Goal: Task Accomplishment & Management: Use online tool/utility

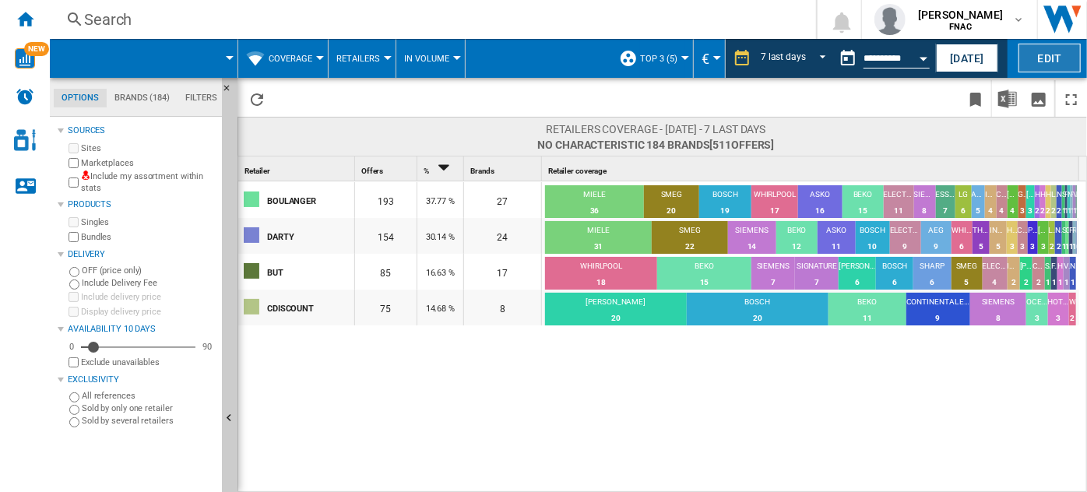
click at [1050, 60] on button "Edit" at bounding box center [1049, 58] width 62 height 29
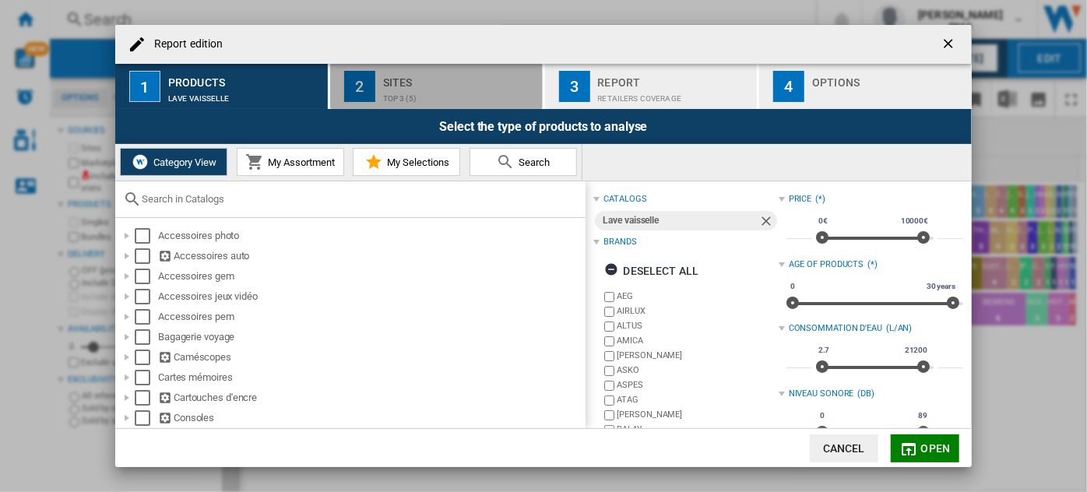
click at [467, 88] on div "top 3 (5)" at bounding box center [459, 94] width 153 height 16
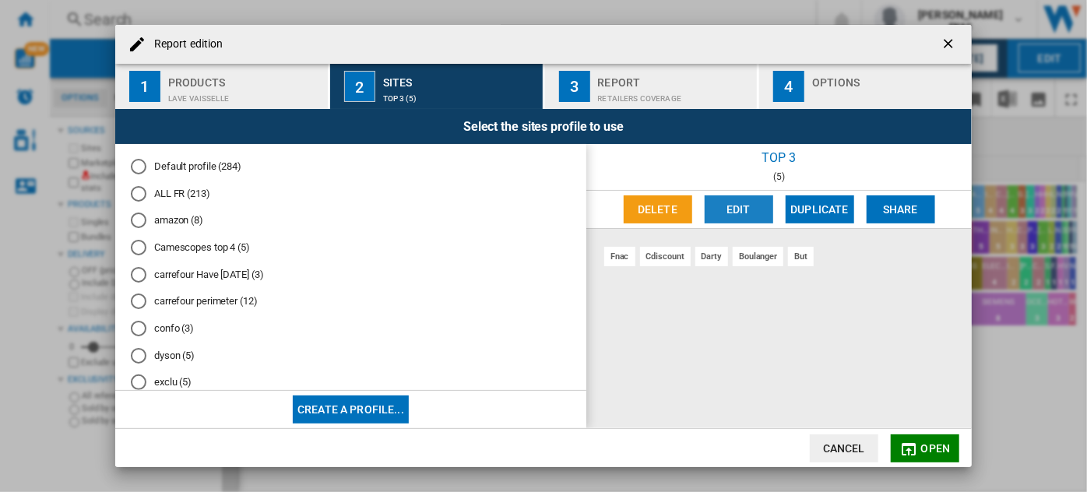
click at [754, 206] on button "Edit" at bounding box center [739, 209] width 69 height 28
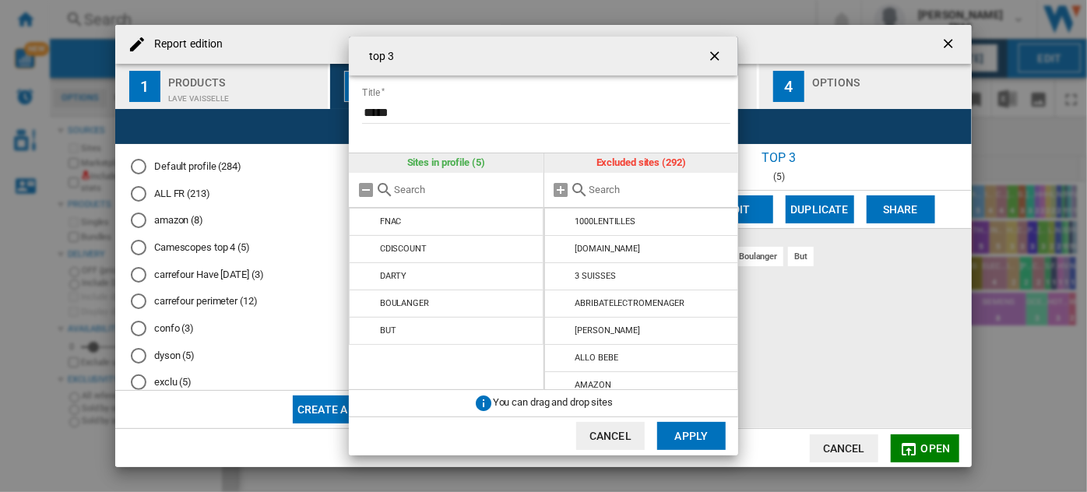
click at [483, 191] on input "text" at bounding box center [465, 190] width 142 height 12
type input "a"
click at [623, 184] on input "text" at bounding box center [660, 190] width 142 height 12
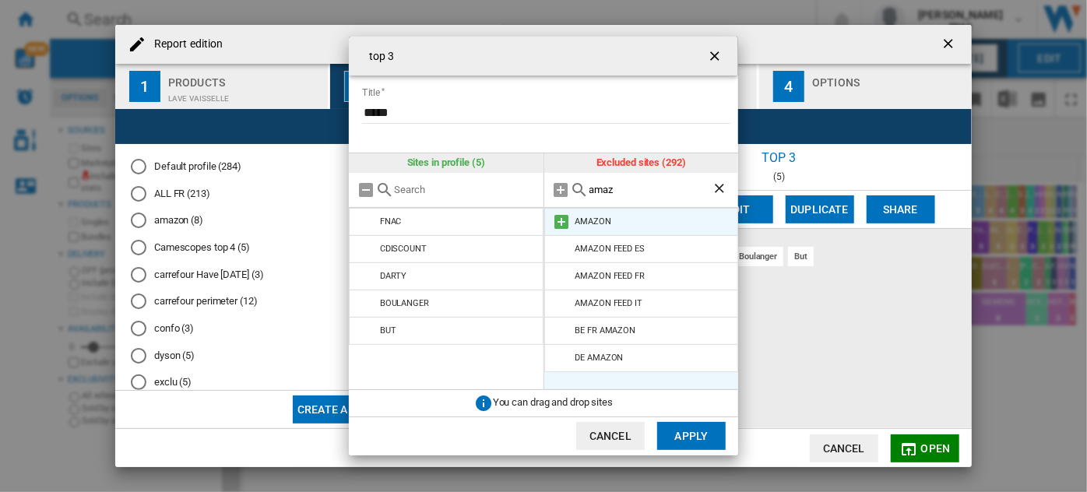
type input "amaz"
click at [557, 222] on md-icon at bounding box center [562, 222] width 19 height 19
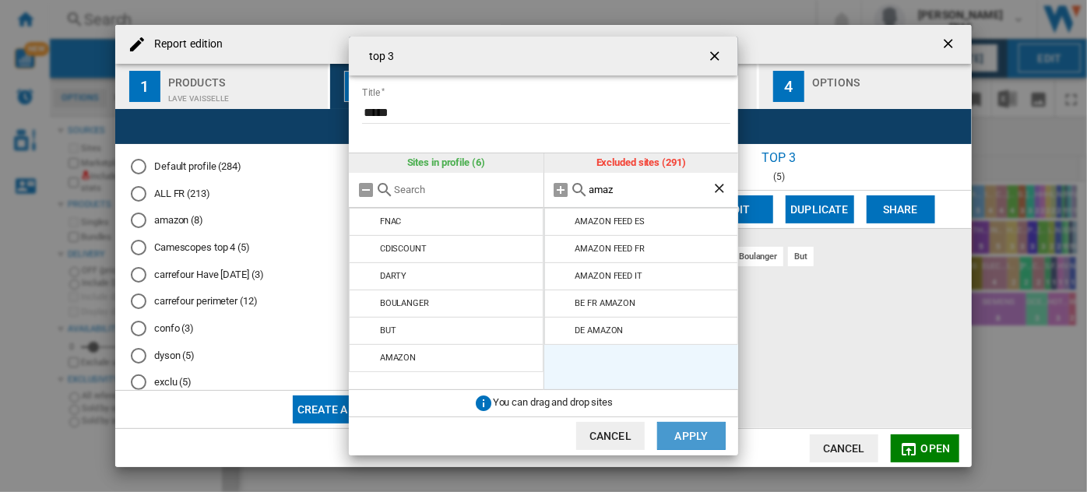
click at [675, 434] on button "Apply" at bounding box center [691, 436] width 69 height 28
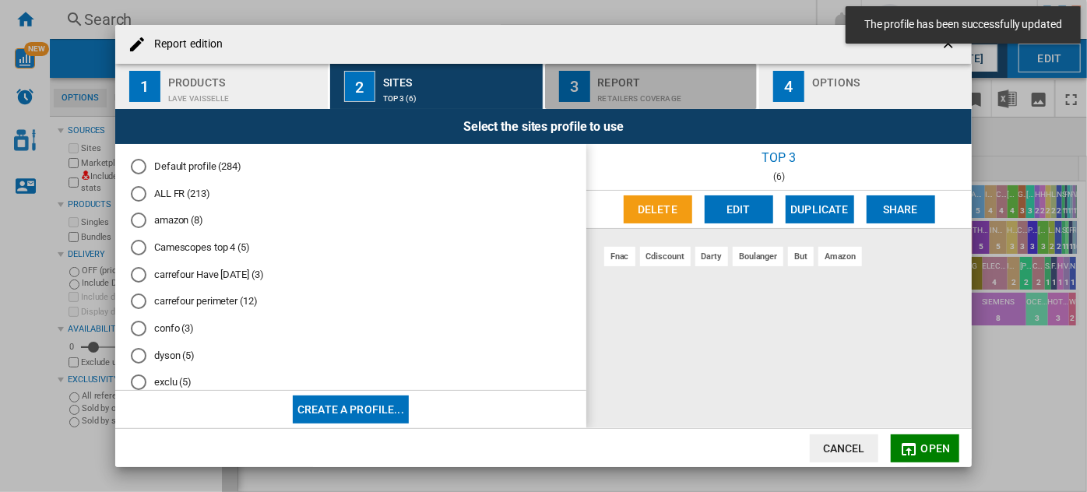
click at [665, 81] on div "Report" at bounding box center [674, 78] width 153 height 16
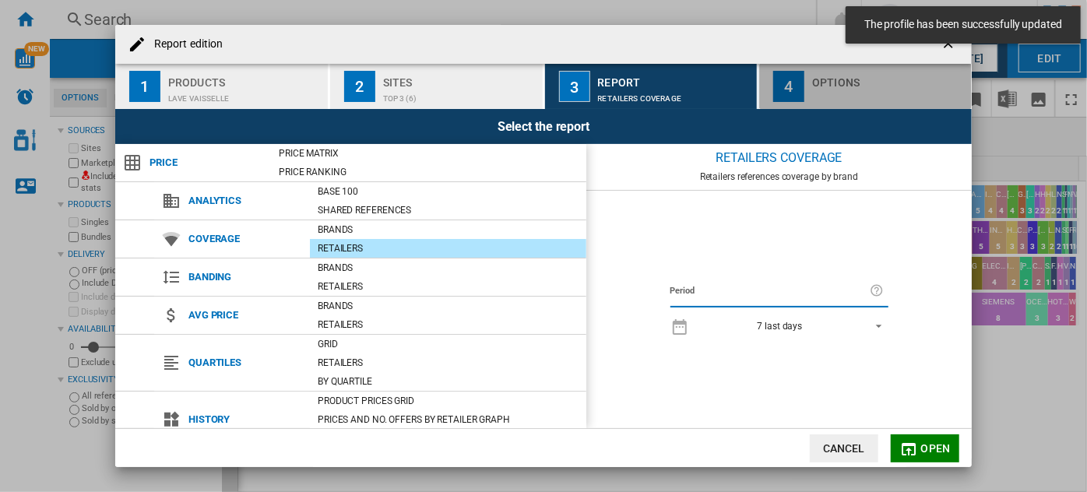
click at [842, 80] on div "Options" at bounding box center [888, 78] width 153 height 16
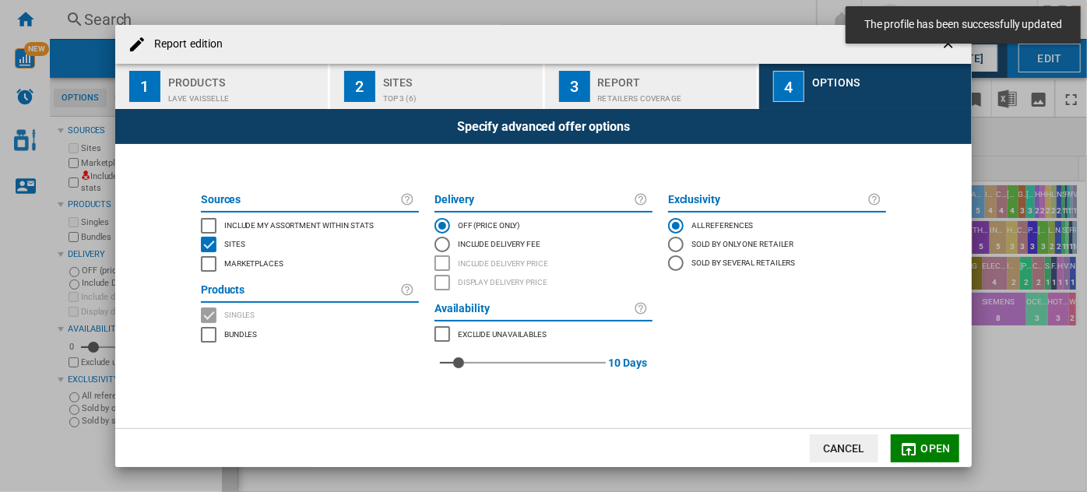
click at [239, 227] on span "Include my assortment within stats" at bounding box center [298, 224] width 149 height 11
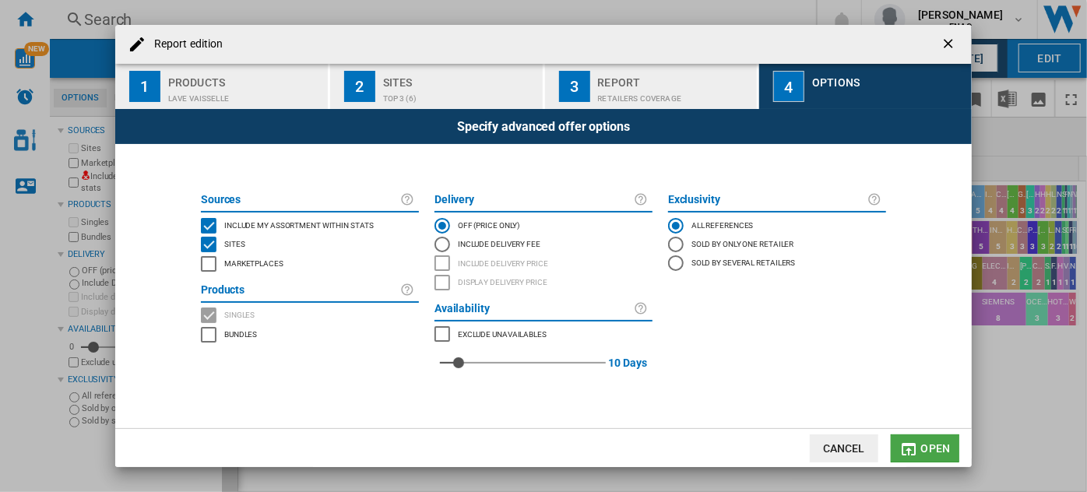
click at [925, 445] on span "Open" at bounding box center [936, 448] width 30 height 12
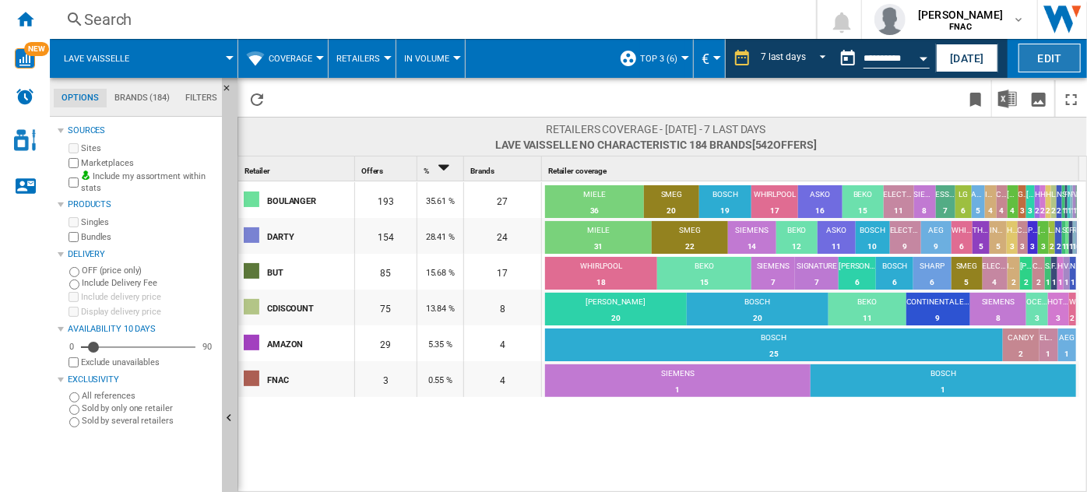
click at [1036, 56] on button "Edit" at bounding box center [1049, 58] width 62 height 29
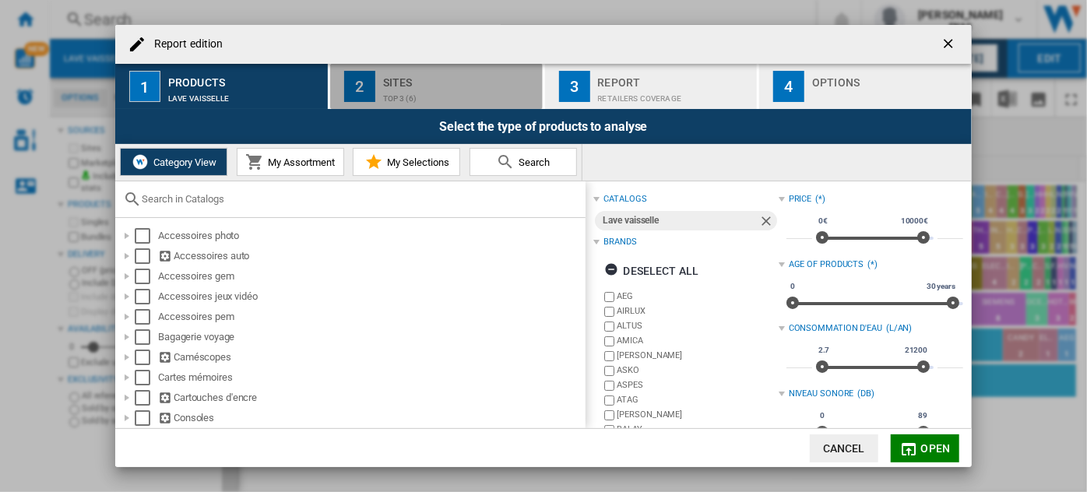
click at [424, 77] on div "Sites" at bounding box center [459, 78] width 153 height 16
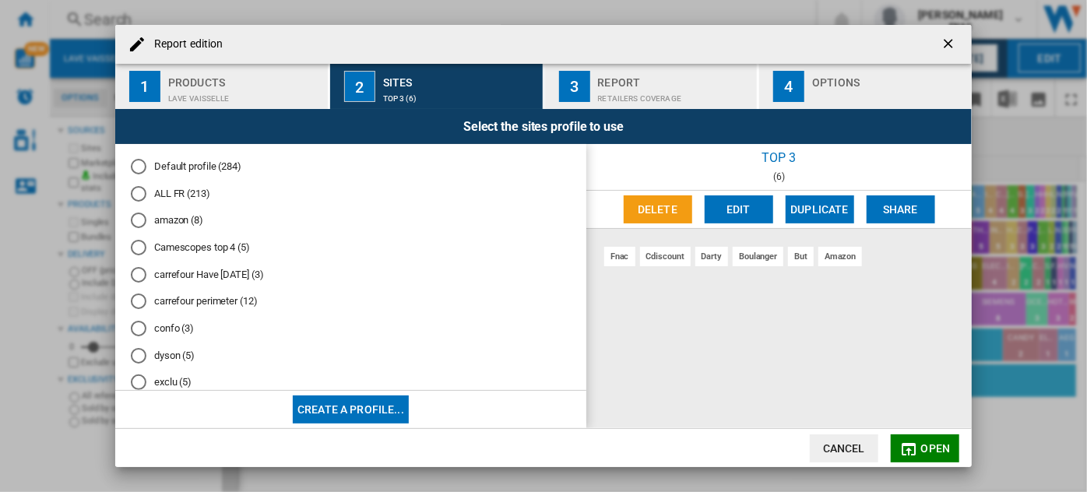
click at [181, 195] on md-radio-button "ALL FR (213)" at bounding box center [351, 193] width 440 height 15
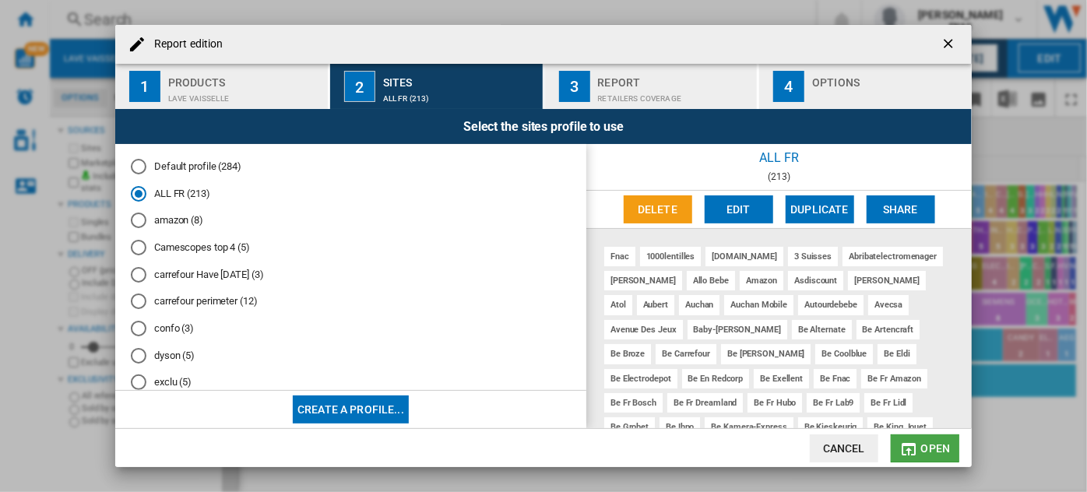
click at [930, 456] on button "Open" at bounding box center [925, 448] width 69 height 28
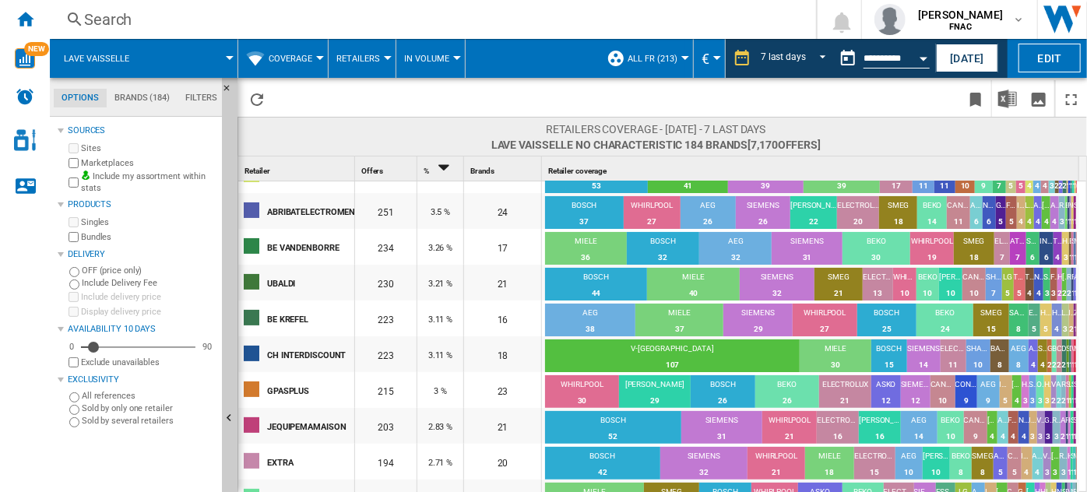
scroll to position [169, 0]
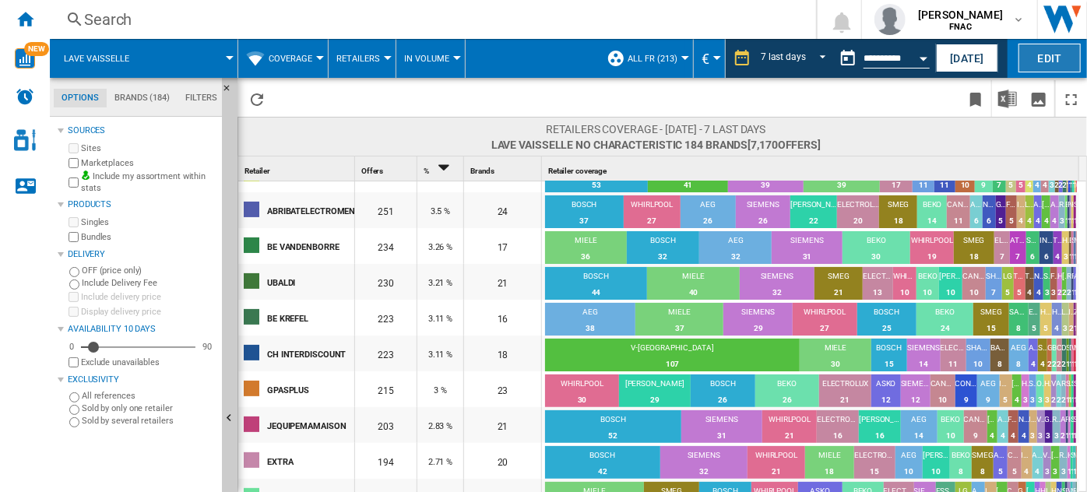
click at [1040, 65] on button "Edit" at bounding box center [1049, 58] width 62 height 29
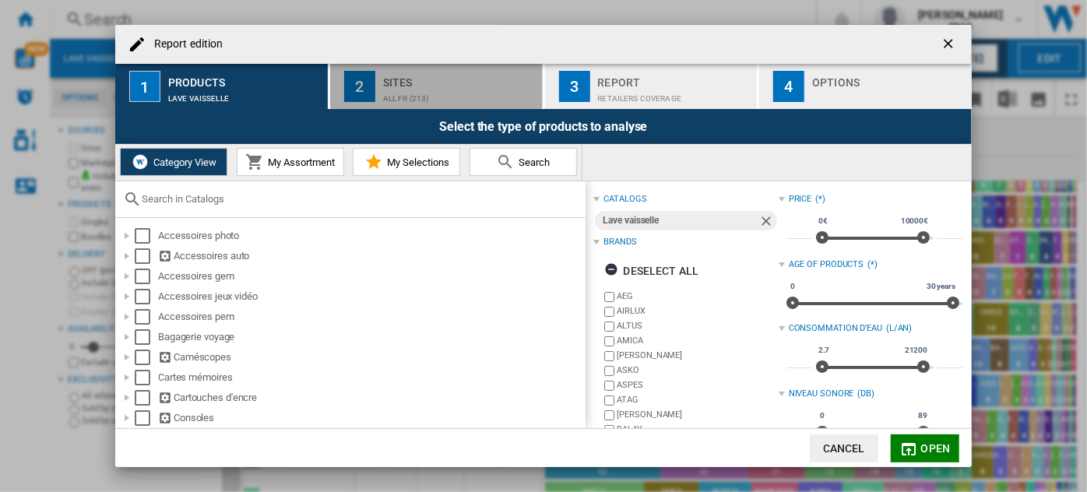
click at [434, 97] on div "ALL FR (213)" at bounding box center [459, 94] width 153 height 16
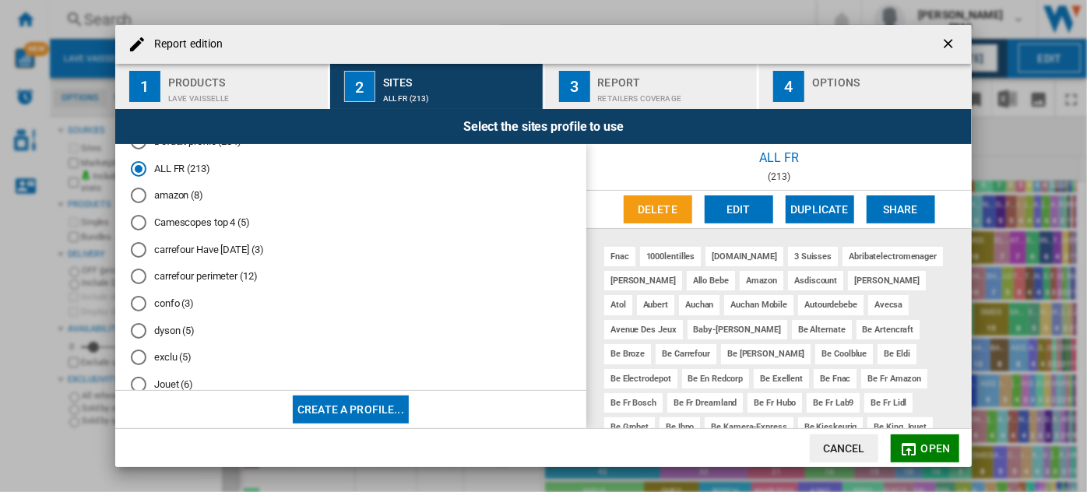
scroll to position [699, 0]
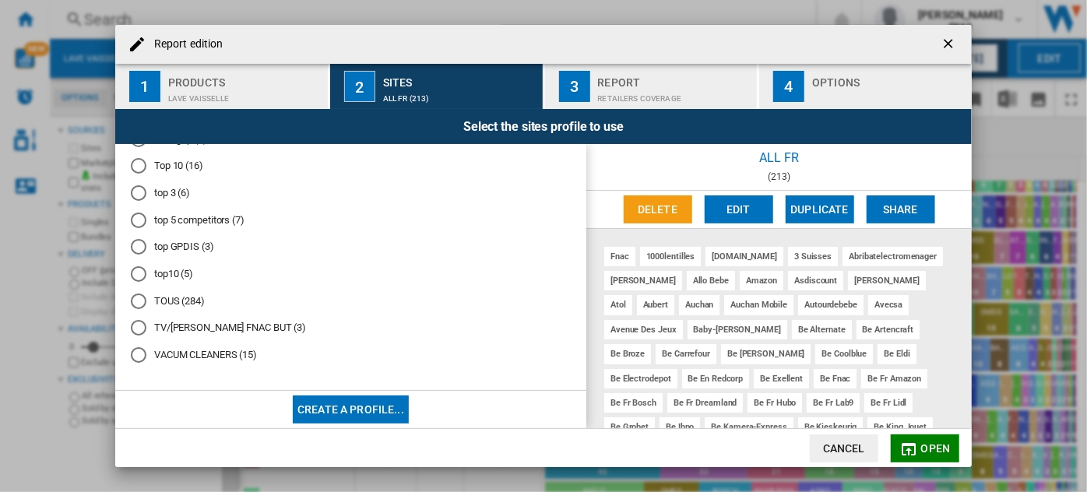
click at [195, 360] on md-radio-button "VACUM CLEANERS (15)" at bounding box center [351, 355] width 440 height 15
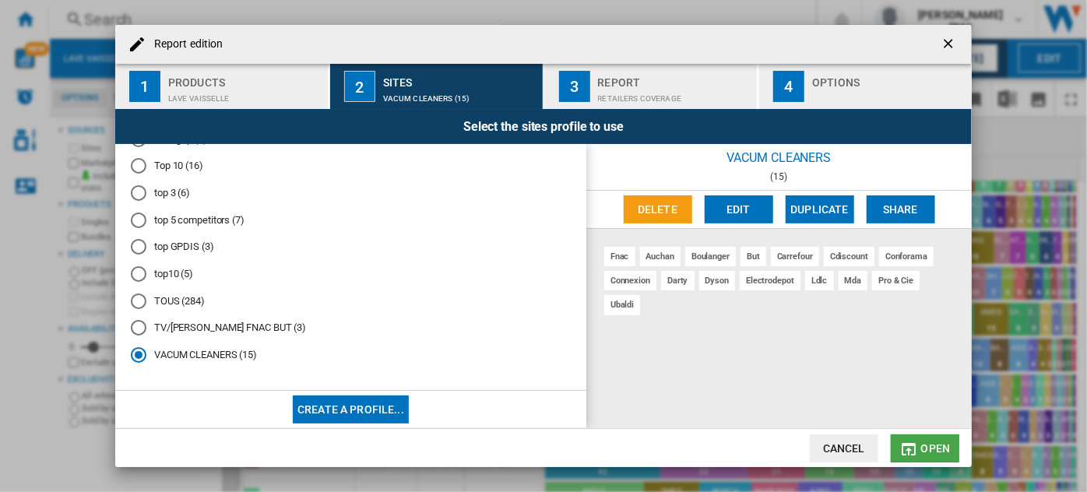
click at [923, 445] on span "Open" at bounding box center [936, 448] width 30 height 12
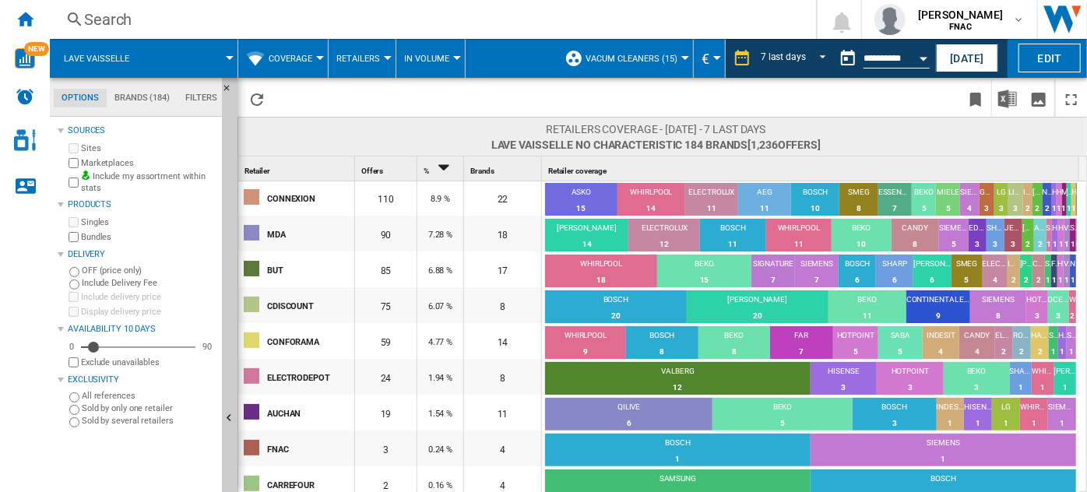
scroll to position [153, 0]
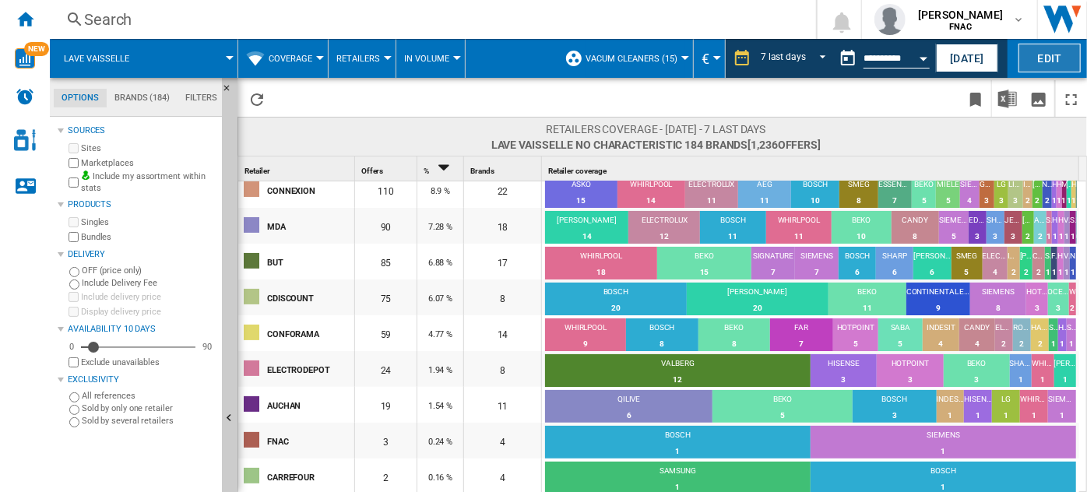
click at [1056, 54] on button "Edit" at bounding box center [1049, 58] width 62 height 29
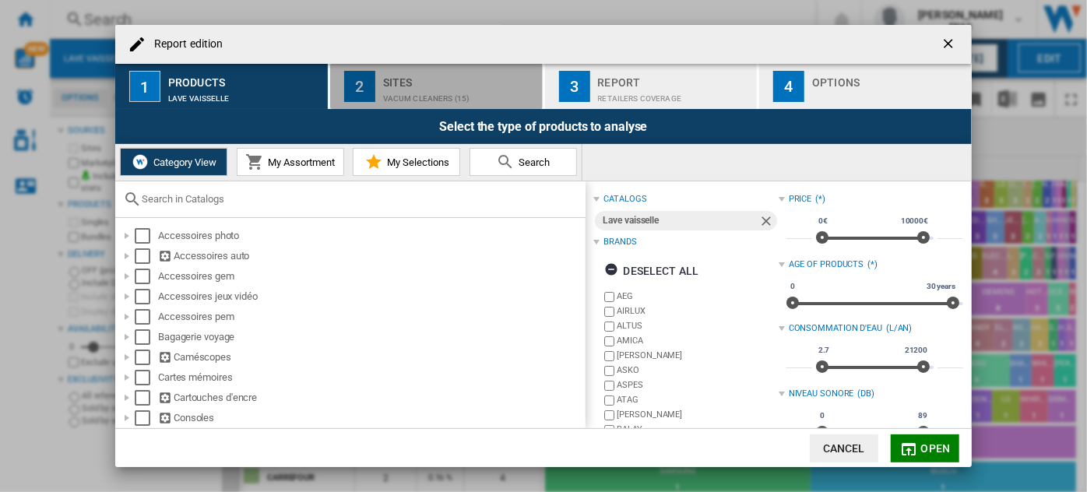
click at [424, 86] on div "VACUM CLEANERS (15)" at bounding box center [459, 94] width 153 height 16
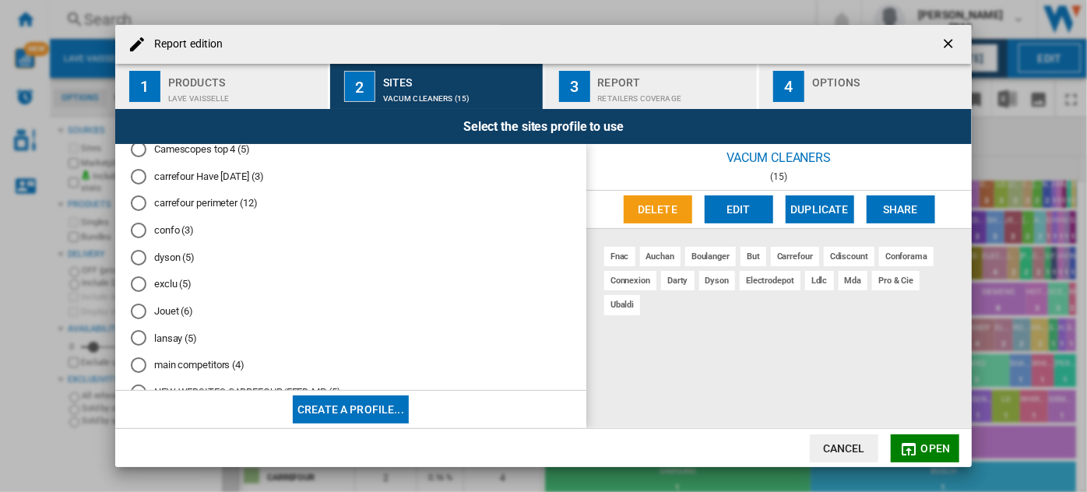
scroll to position [99, 0]
click at [180, 261] on md-radio-button "dyson (5)" at bounding box center [351, 256] width 440 height 15
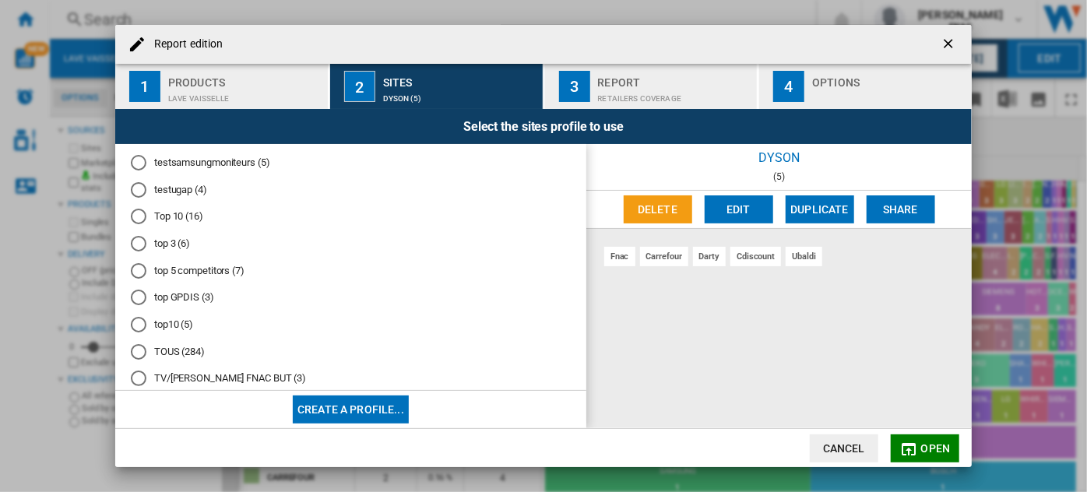
scroll to position [699, 0]
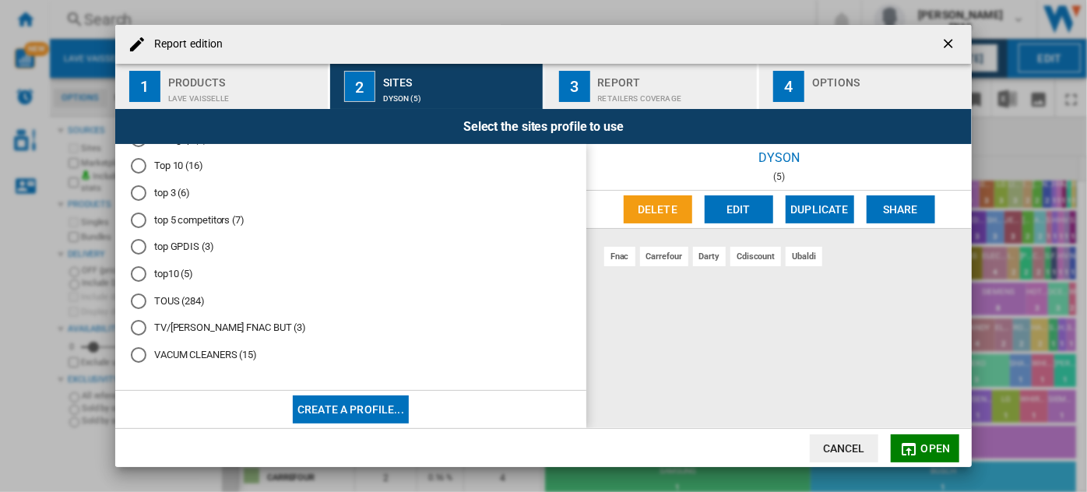
click at [168, 296] on md-radio-button "TOUS (284)" at bounding box center [351, 301] width 440 height 15
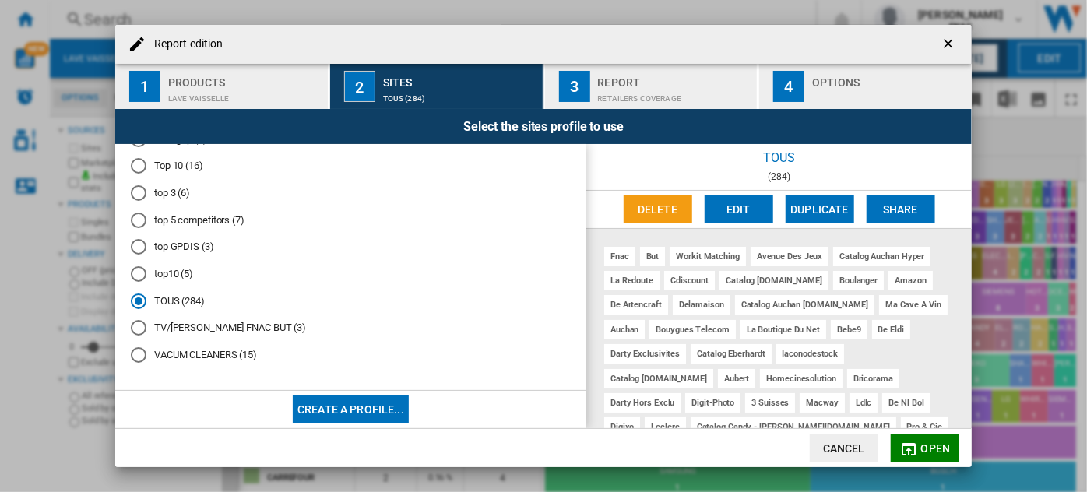
click at [178, 273] on md-radio-button "top10 (5)" at bounding box center [351, 274] width 440 height 15
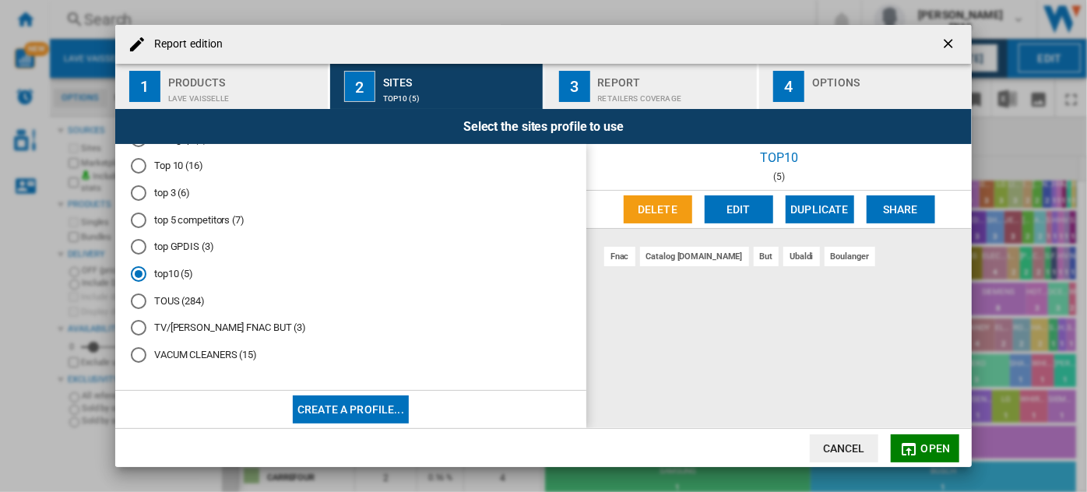
scroll to position [682, 0]
click at [213, 227] on md-radio-button "top 5 competitors (7)" at bounding box center [351, 220] width 440 height 15
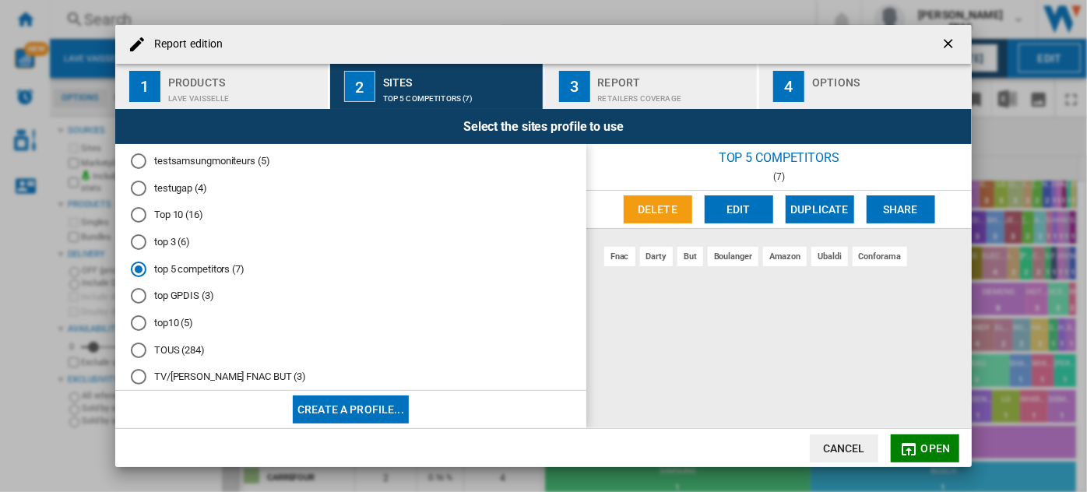
scroll to position [606, 0]
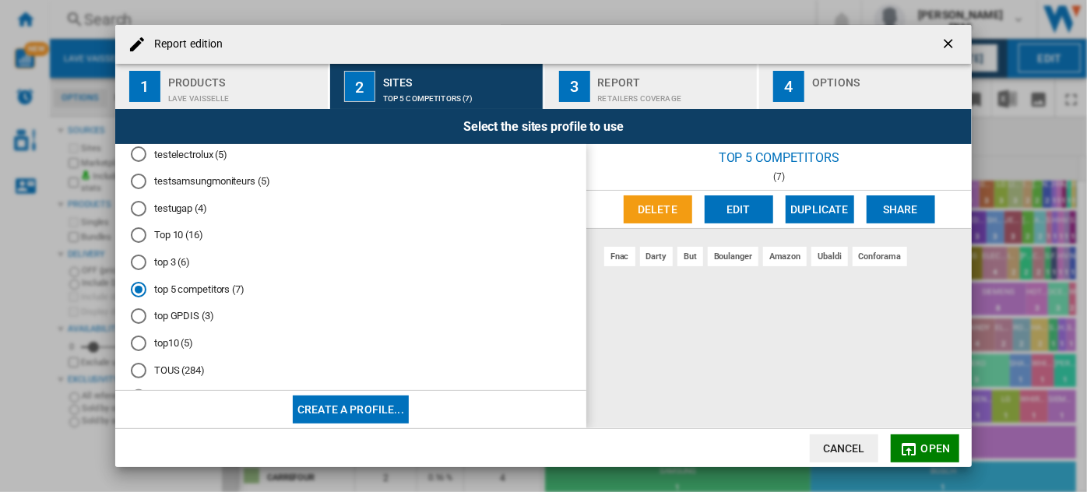
click at [185, 243] on md-radio-button "Top 10 (16)" at bounding box center [351, 235] width 440 height 15
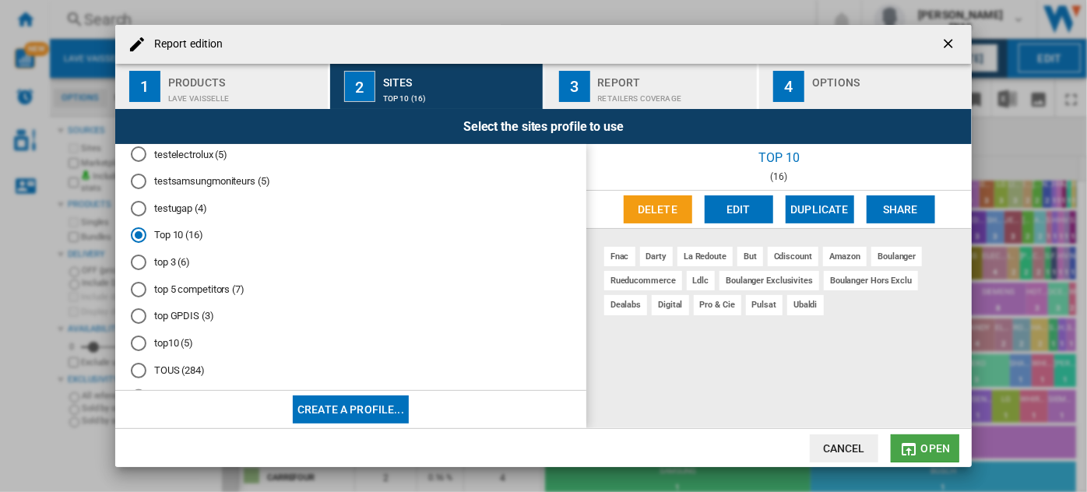
click at [920, 445] on button "Open" at bounding box center [925, 448] width 69 height 28
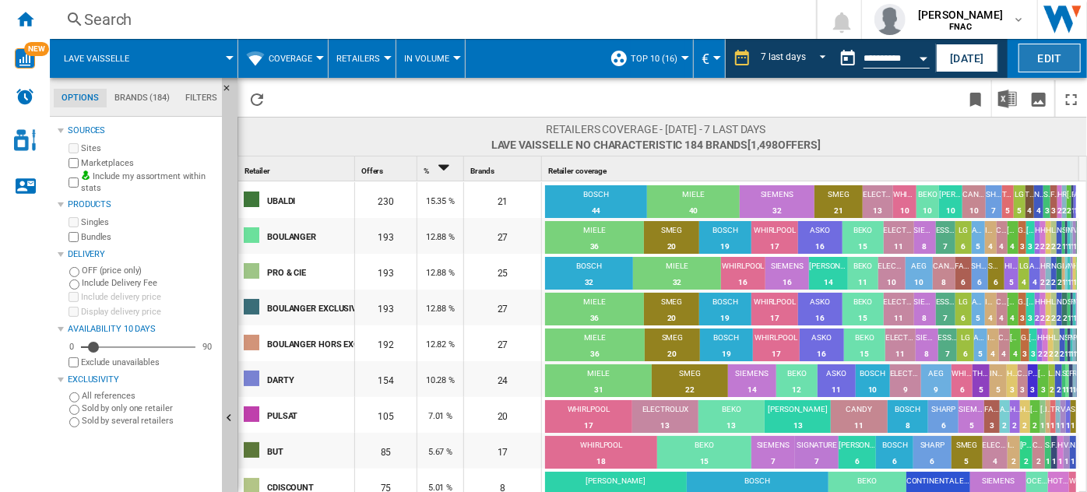
click at [1046, 58] on button "Edit" at bounding box center [1049, 58] width 62 height 29
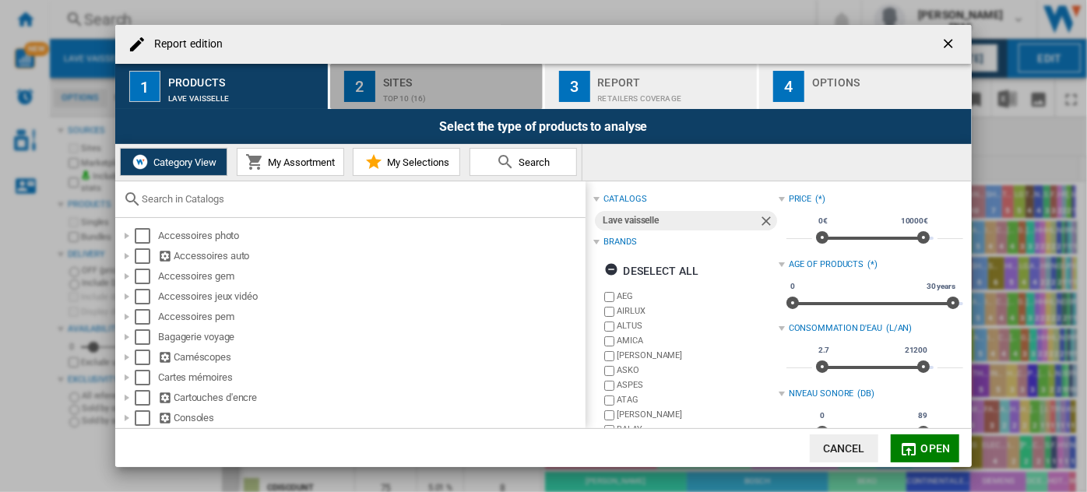
click at [407, 99] on div "Top 10 (16)" at bounding box center [459, 94] width 153 height 16
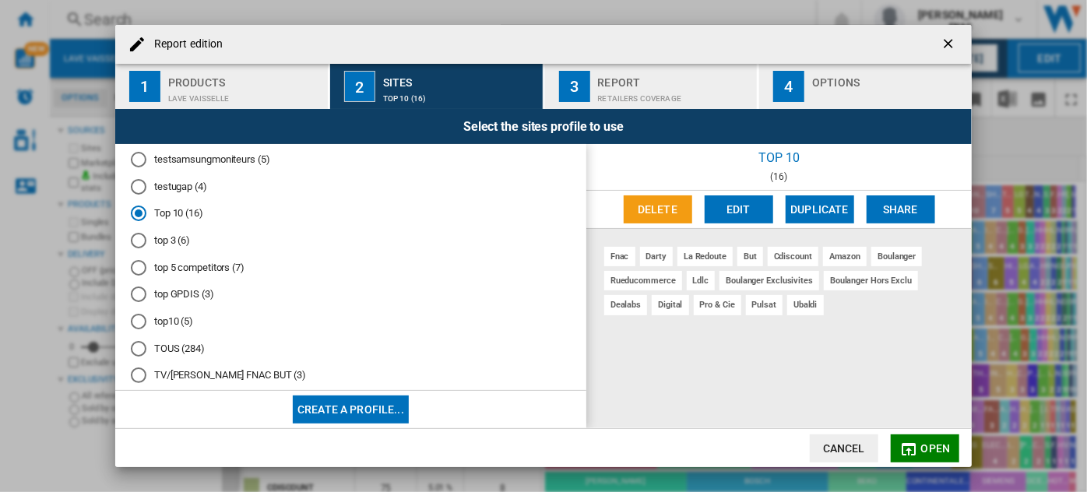
scroll to position [699, 0]
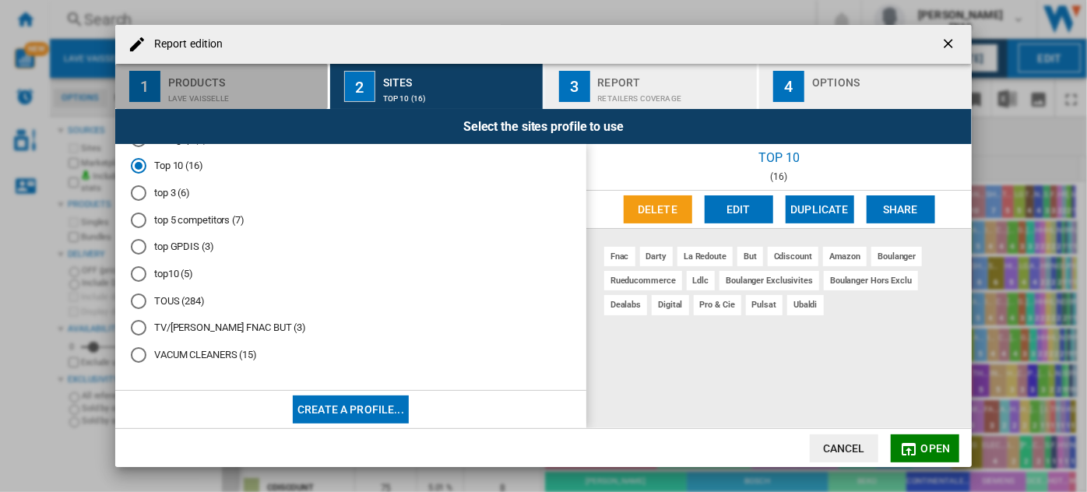
click at [237, 97] on div "Lave vaisselle" at bounding box center [244, 94] width 153 height 16
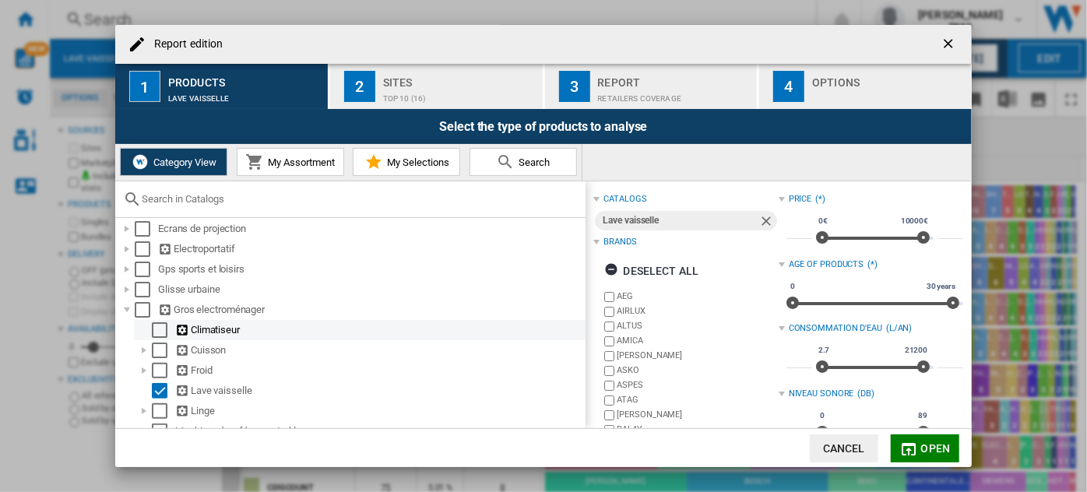
scroll to position [229, 0]
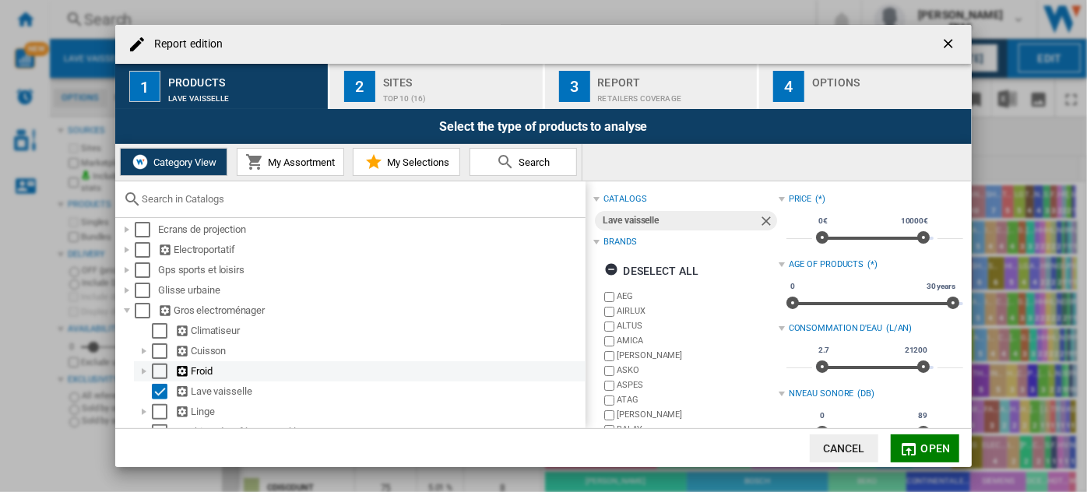
click at [141, 376] on div "Report edition ..." at bounding box center [144, 372] width 16 height 16
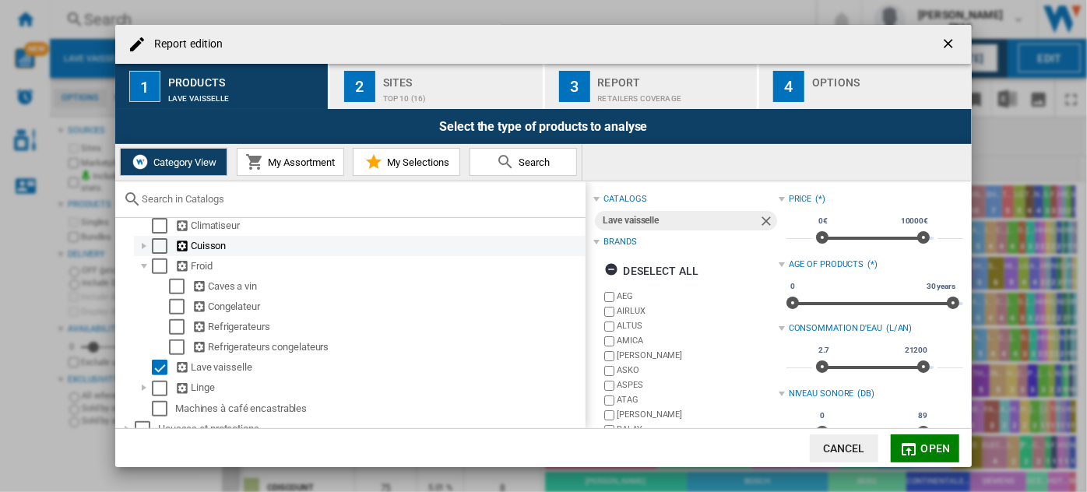
scroll to position [343, 0]
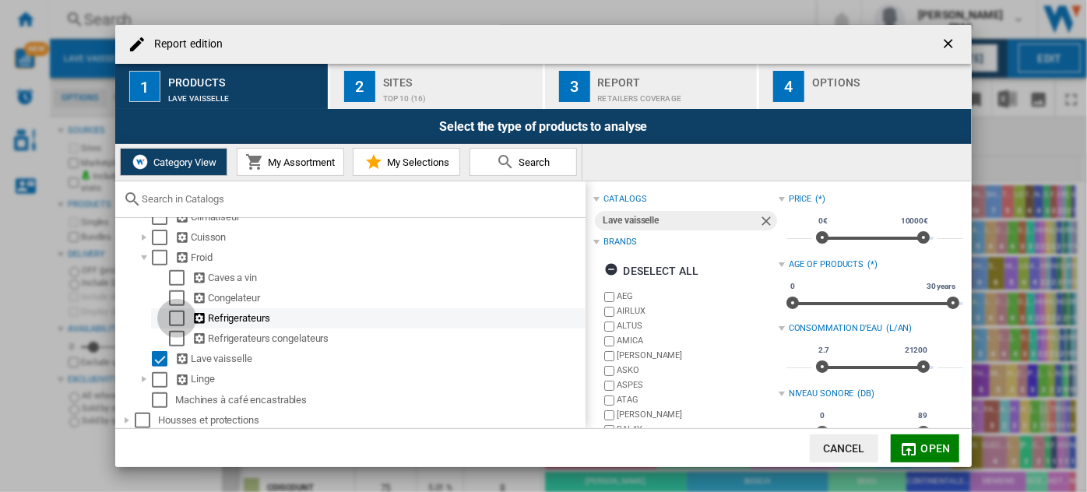
click at [182, 326] on div "Select" at bounding box center [177, 319] width 16 height 16
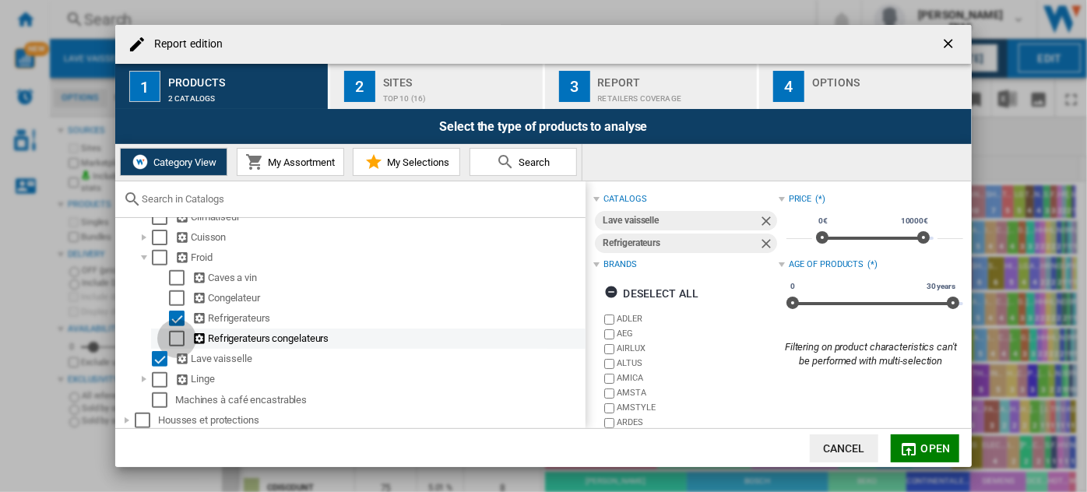
click at [182, 344] on div "Select" at bounding box center [177, 339] width 16 height 16
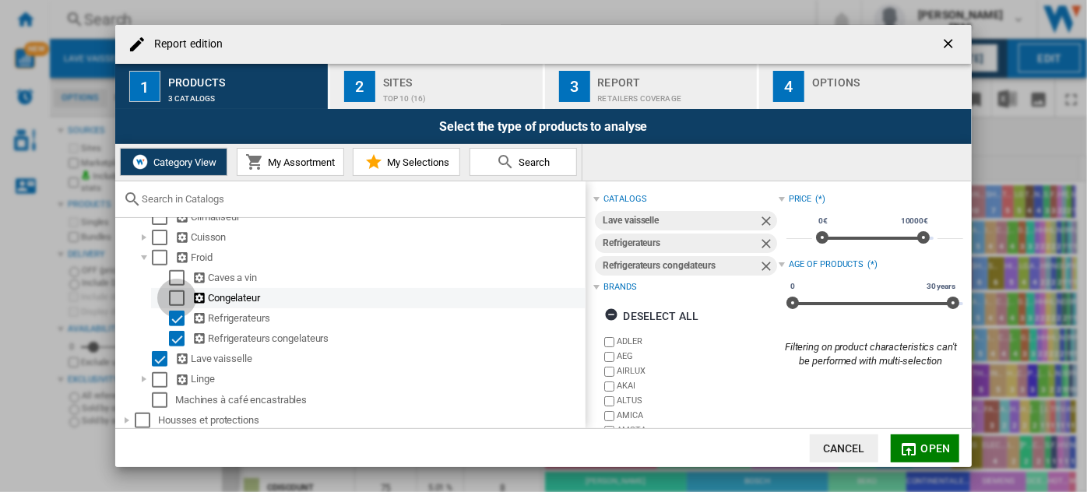
click at [180, 304] on div "Select" at bounding box center [177, 298] width 16 height 16
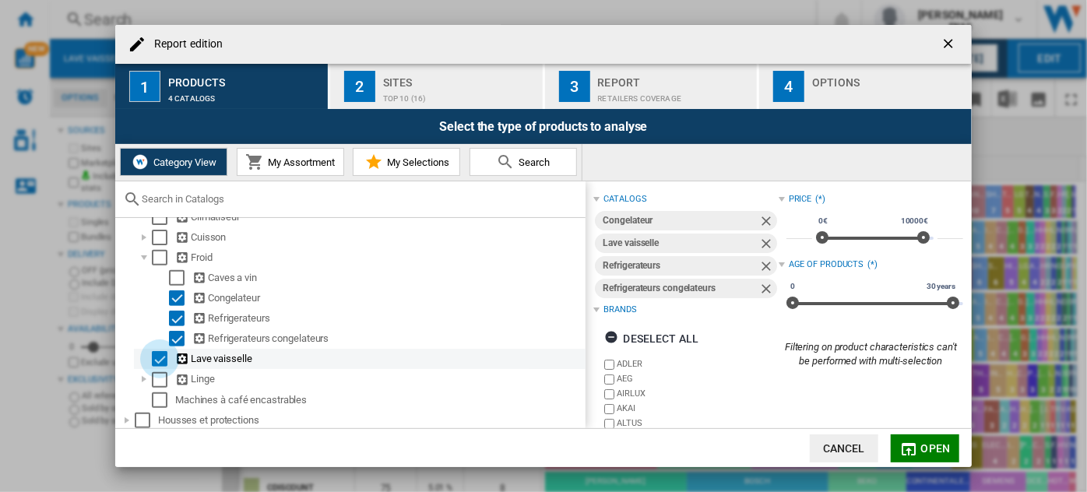
click at [157, 367] on div "Select" at bounding box center [160, 359] width 16 height 16
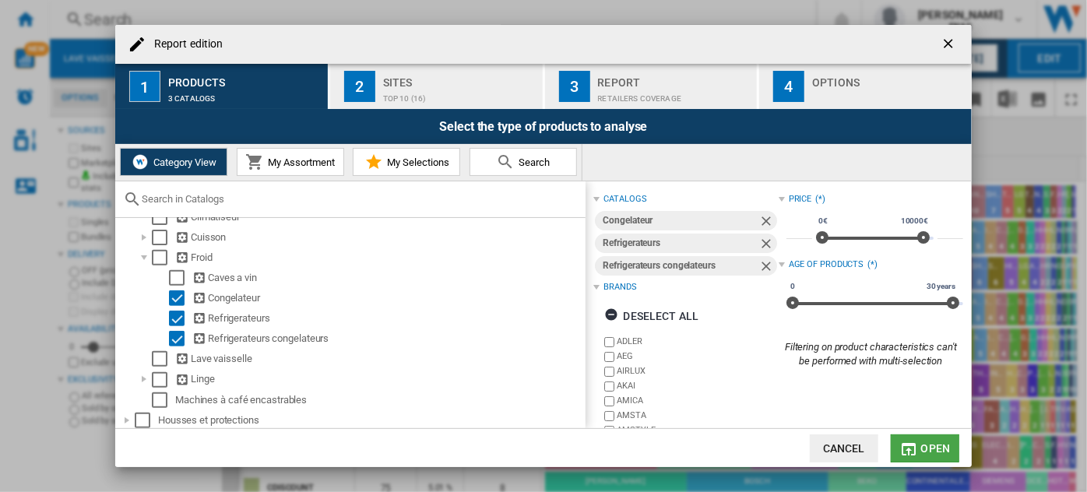
click at [919, 438] on button "Open" at bounding box center [925, 448] width 69 height 28
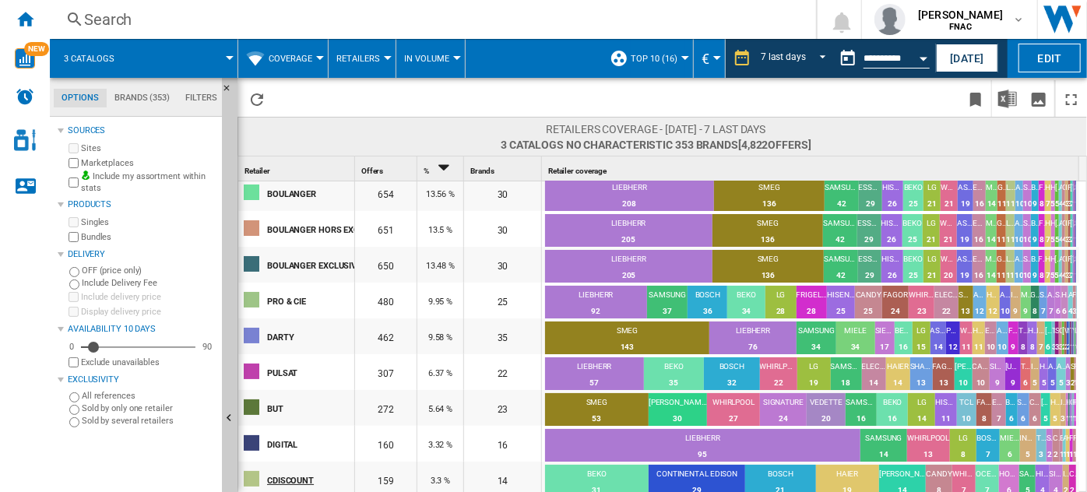
scroll to position [117, 0]
